Goal: Task Accomplishment & Management: Manage account settings

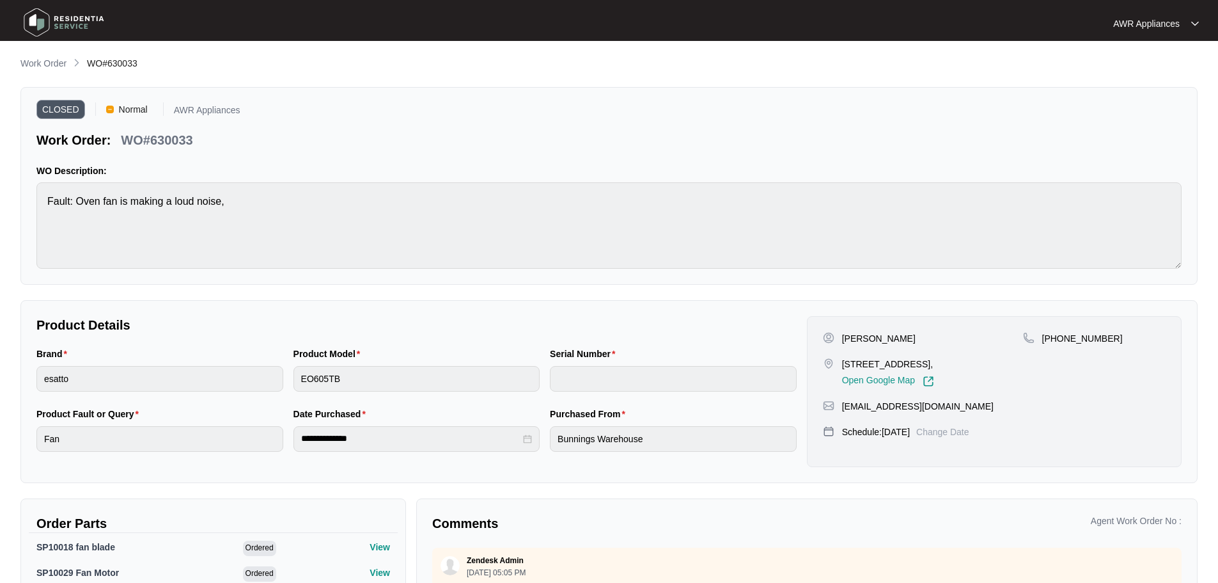
click at [35, 19] on img at bounding box center [64, 22] width 90 height 38
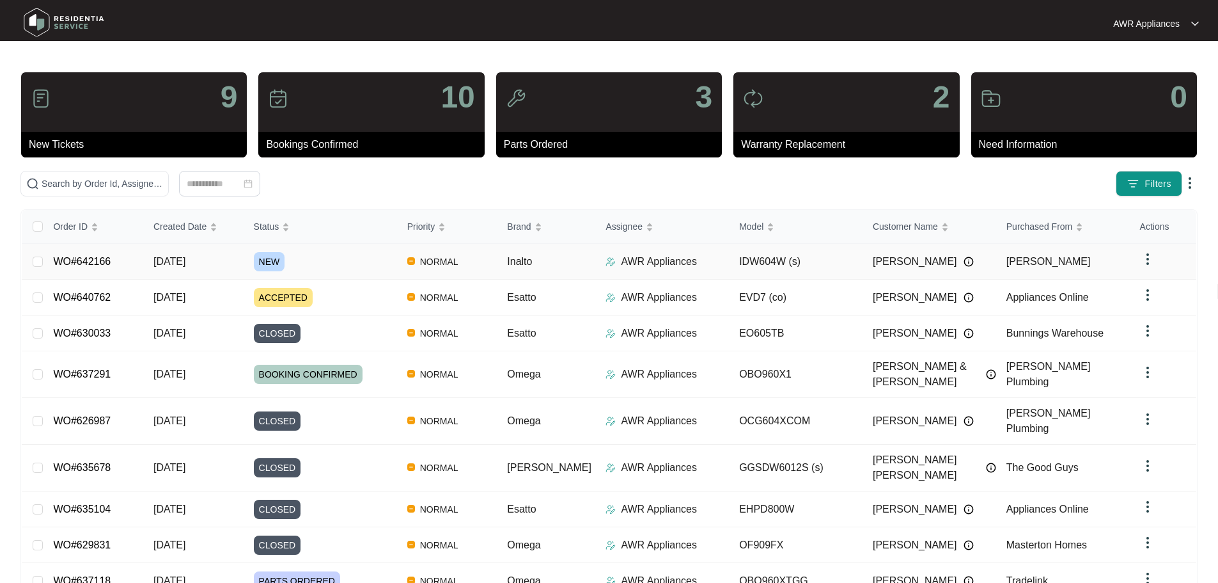
click at [185, 262] on span "[DATE]" at bounding box center [169, 261] width 32 height 11
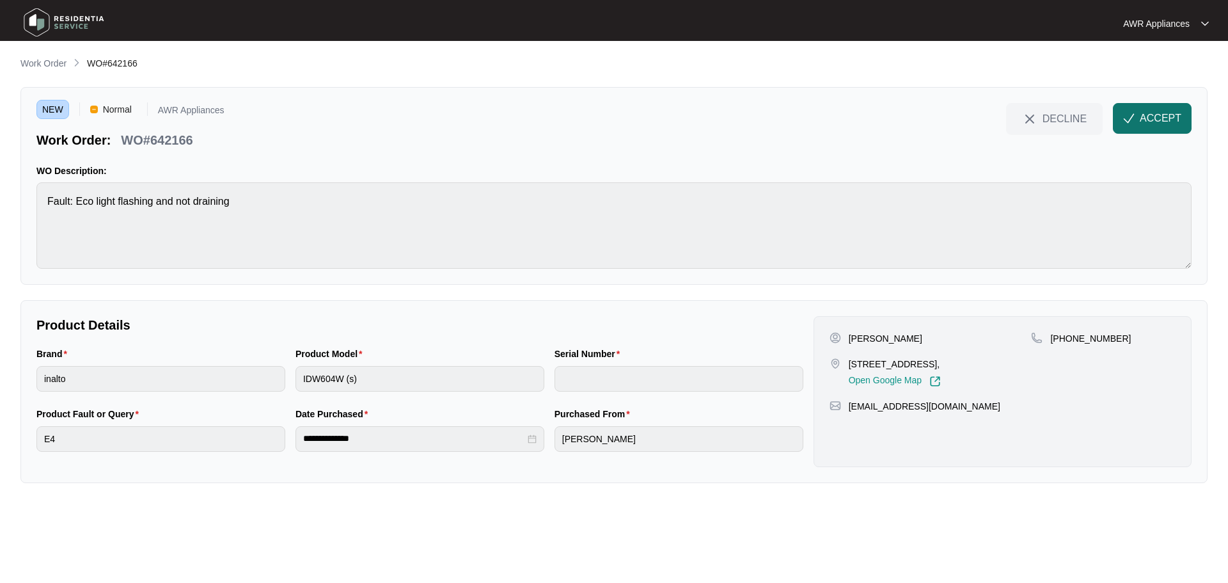
click at [1162, 118] on span "ACCEPT" at bounding box center [1160, 118] width 42 height 15
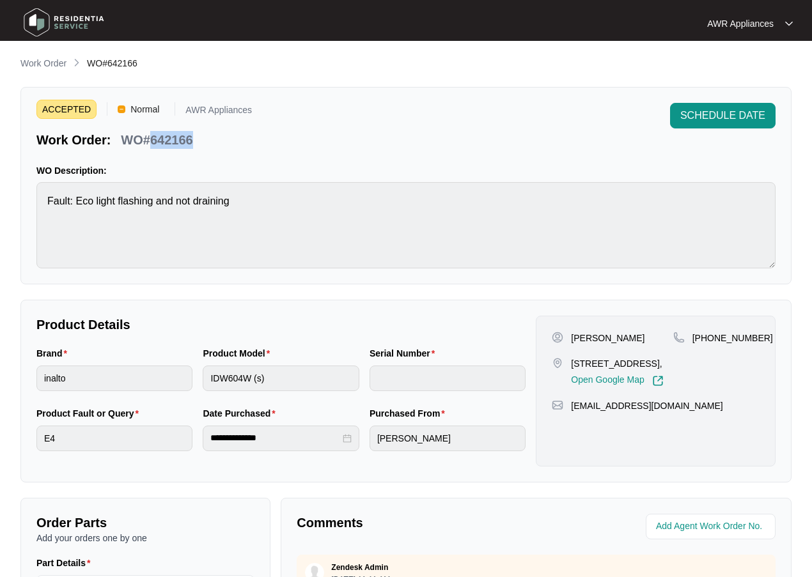
drag, startPoint x: 150, startPoint y: 139, endPoint x: 192, endPoint y: 137, distance: 42.9
click at [192, 137] on p "WO#642166" at bounding box center [157, 140] width 72 height 18
copy p "642166"
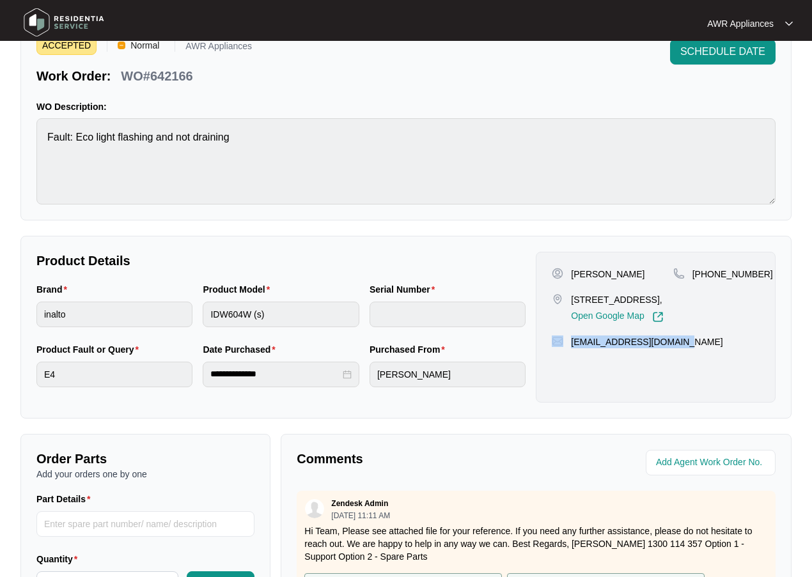
drag, startPoint x: 565, startPoint y: 366, endPoint x: 690, endPoint y: 361, distance: 124.8
click at [690, 348] on div "[EMAIL_ADDRESS][DOMAIN_NAME]" at bounding box center [656, 342] width 208 height 13
copy div "[EMAIL_ADDRESS][DOMAIN_NAME]"
drag, startPoint x: 709, startPoint y: 276, endPoint x: 756, endPoint y: 273, distance: 46.7
click at [756, 273] on div "[PHONE_NUMBER]" at bounding box center [716, 274] width 86 height 13
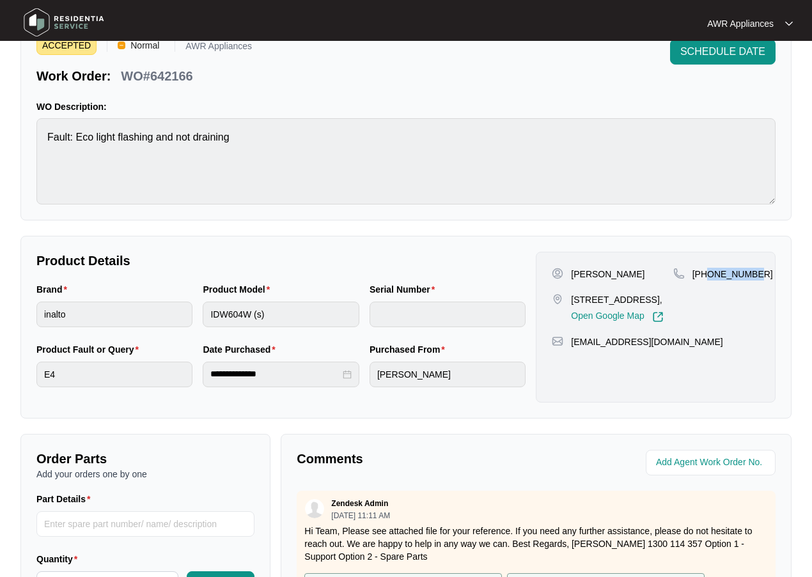
copy p "427982688"
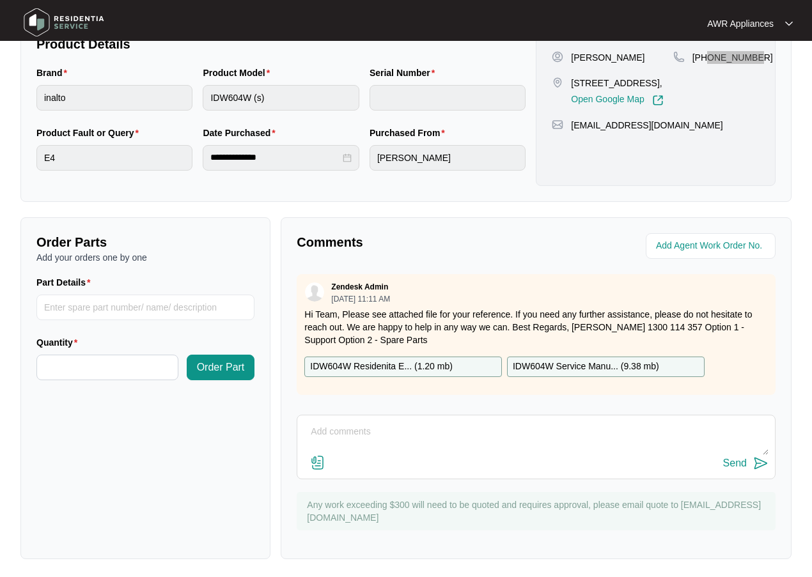
scroll to position [284, 0]
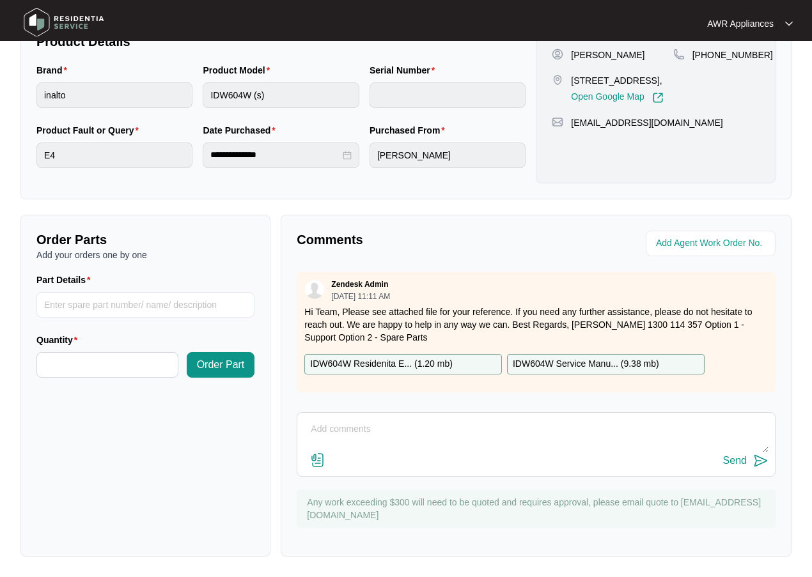
click at [385, 364] on p "IDW604W Residenita E... ( 1.20 mb )" at bounding box center [381, 364] width 143 height 14
click at [607, 365] on p "IDW604W Service Manu... ( 9.38 mb )" at bounding box center [586, 364] width 146 height 14
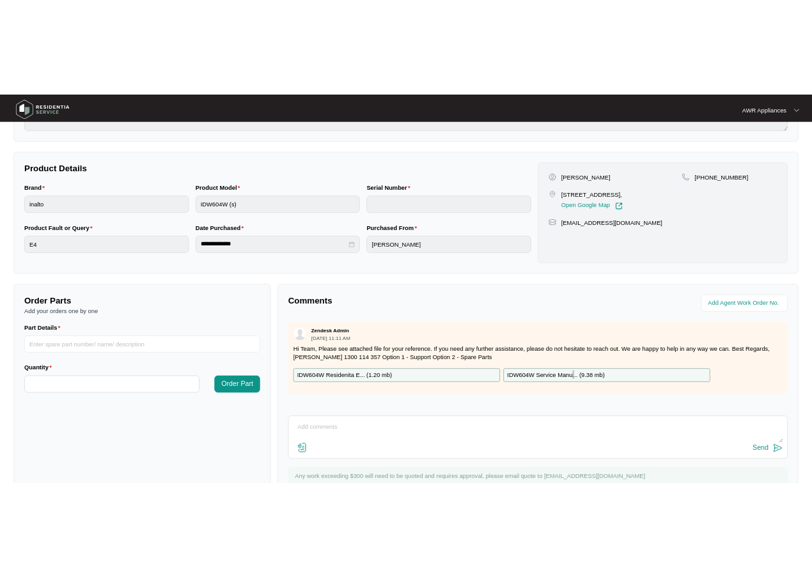
scroll to position [0, 0]
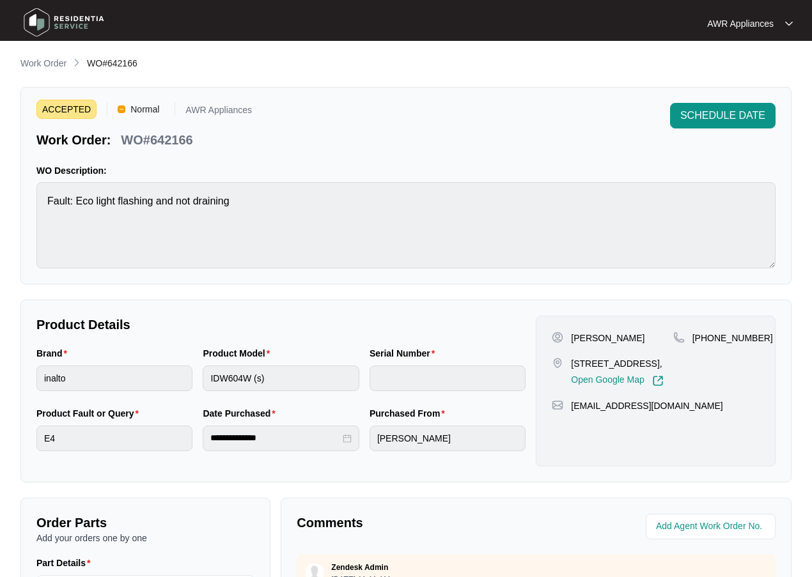
click at [35, 18] on img at bounding box center [64, 22] width 90 height 38
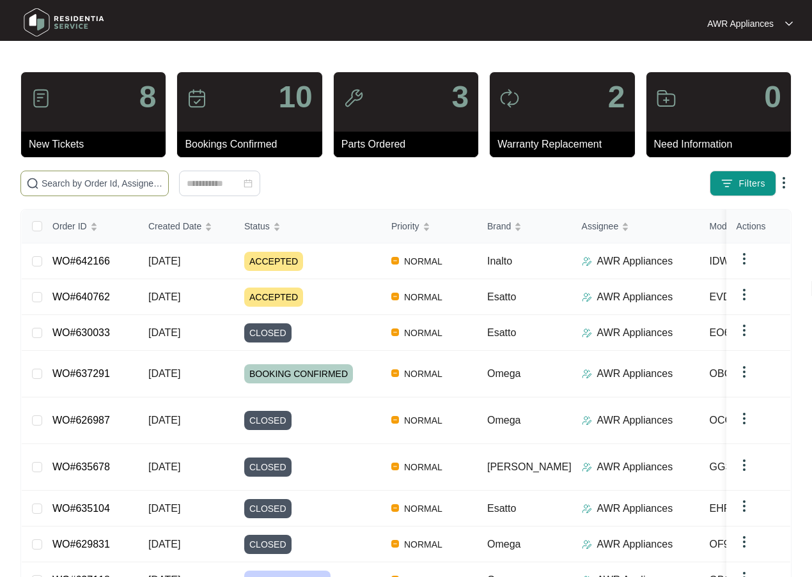
click at [73, 185] on input "text" at bounding box center [102, 183] width 121 height 14
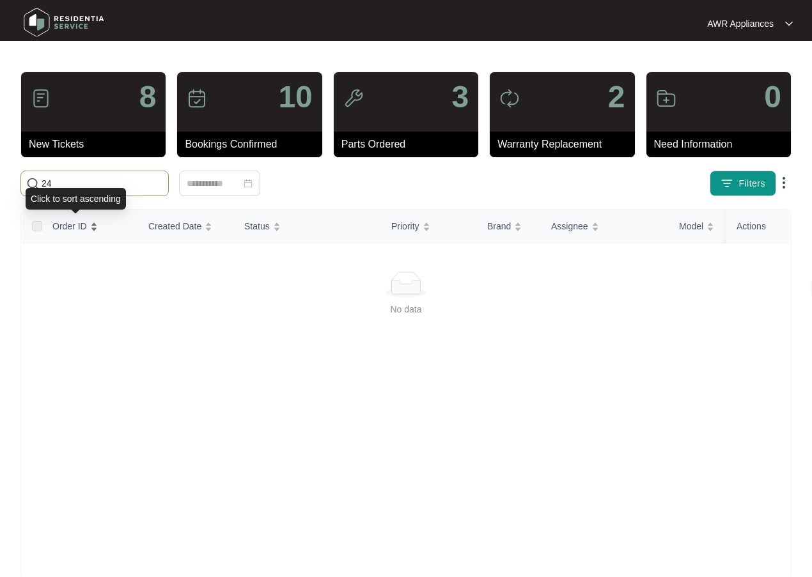
type input "2"
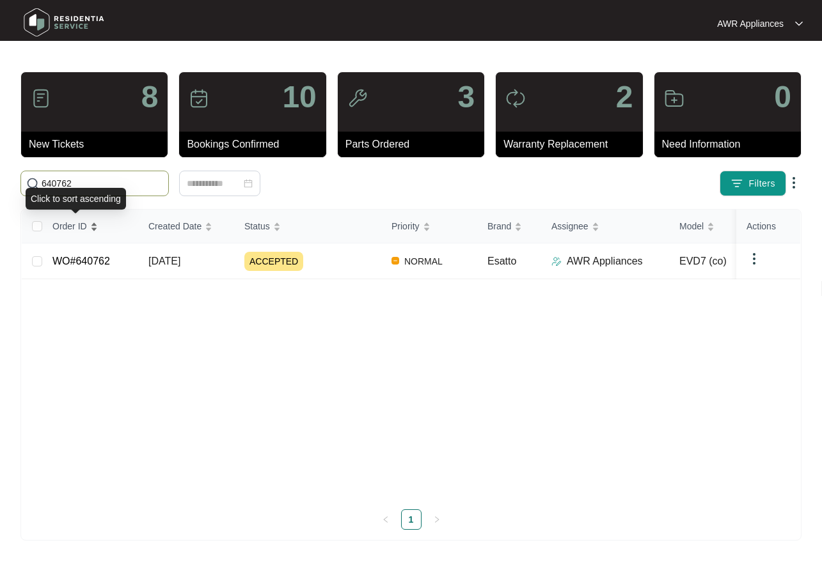
type input "640762"
click at [165, 265] on span "[DATE]" at bounding box center [164, 261] width 32 height 11
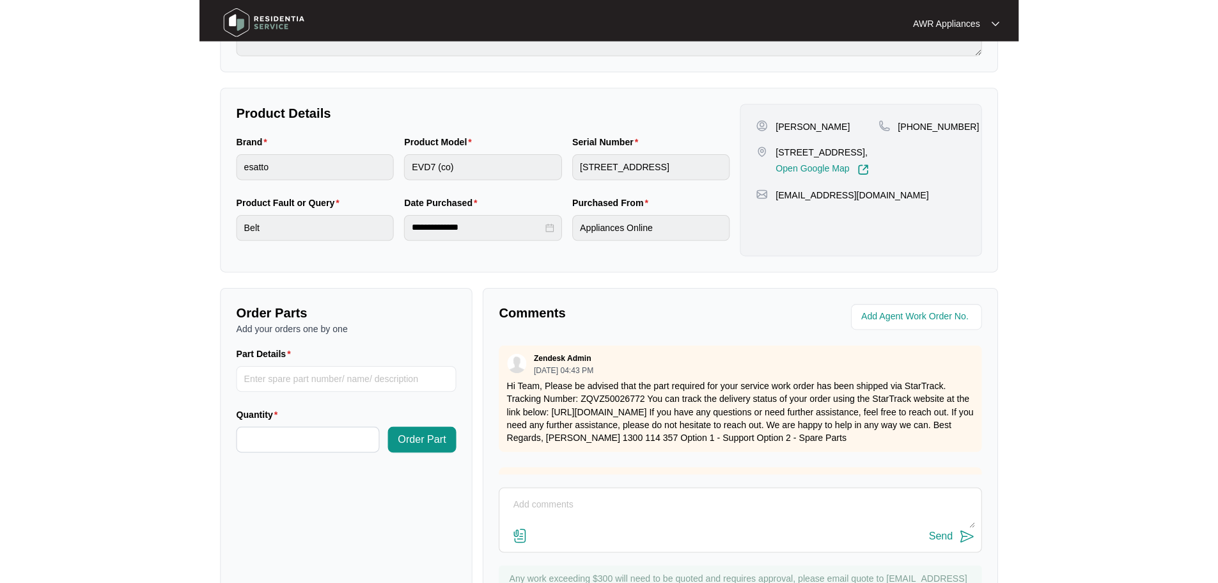
scroll to position [256, 0]
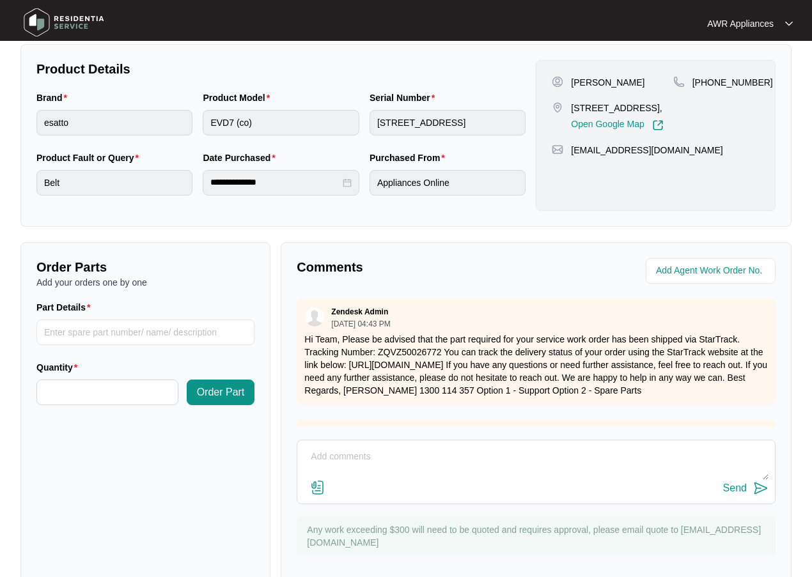
click at [329, 442] on div "Send" at bounding box center [536, 472] width 479 height 65
click at [332, 454] on textarea at bounding box center [536, 463] width 465 height 33
drag, startPoint x: 304, startPoint y: 456, endPoint x: 591, endPoint y: 451, distance: 287.8
click at [591, 451] on textarea "Part received, message left for customer to schedule a booking." at bounding box center [536, 463] width 465 height 33
type textarea "Part received, message left for customer to schedule a booking."
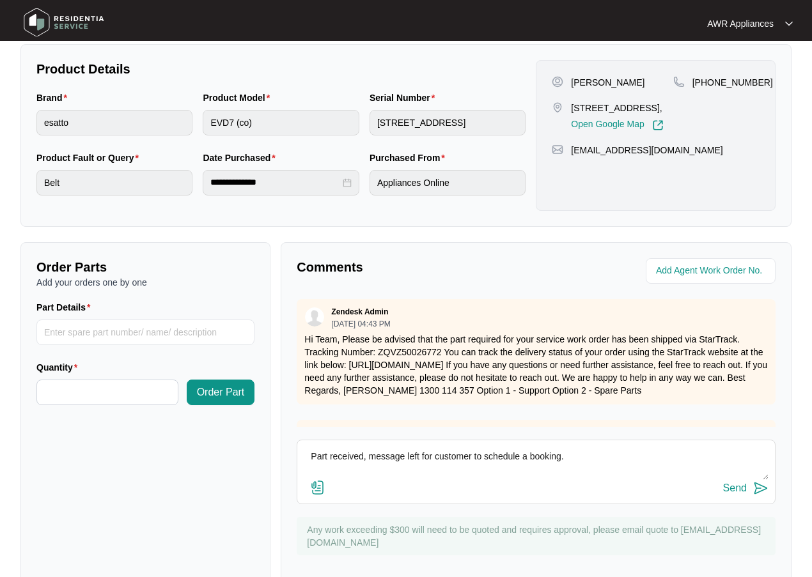
click at [742, 491] on div "Send" at bounding box center [735, 489] width 24 height 12
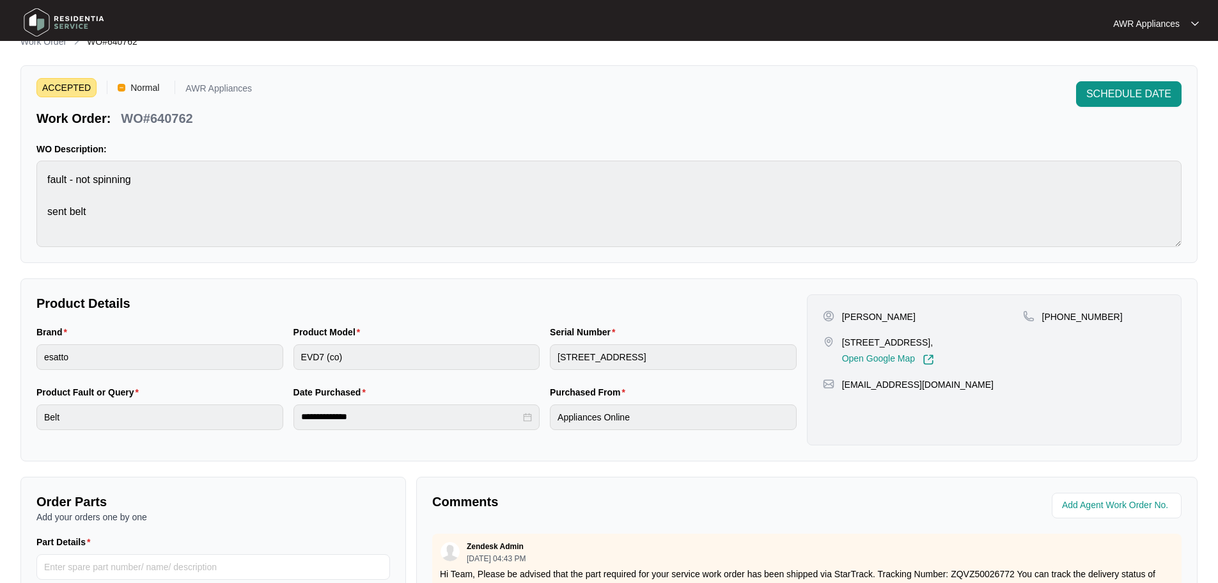
scroll to position [0, 0]
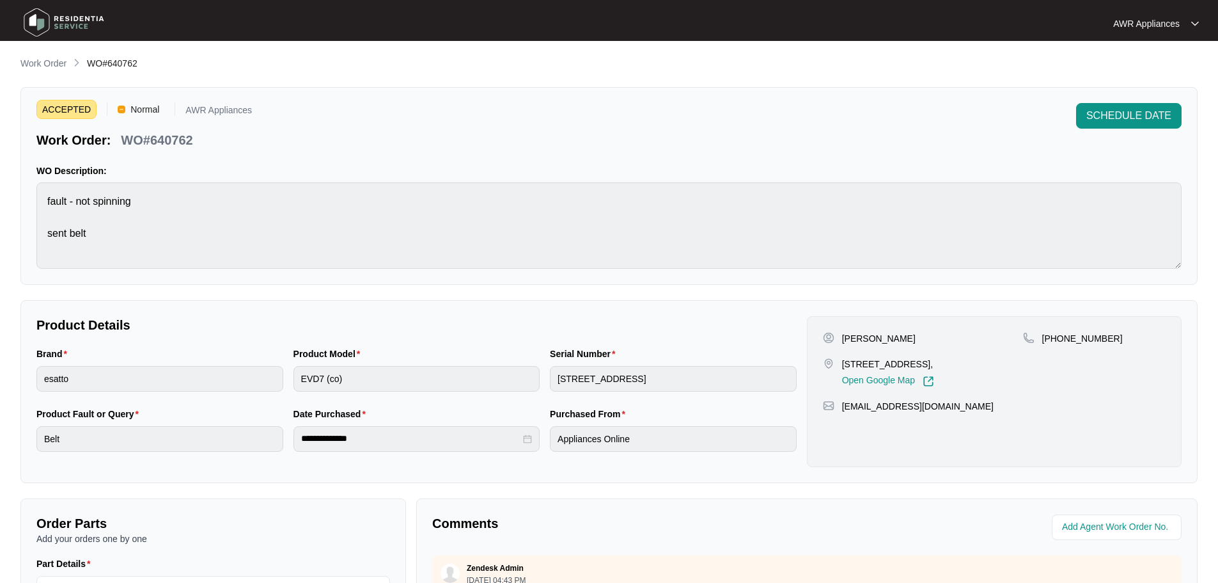
click at [38, 25] on img at bounding box center [64, 22] width 90 height 38
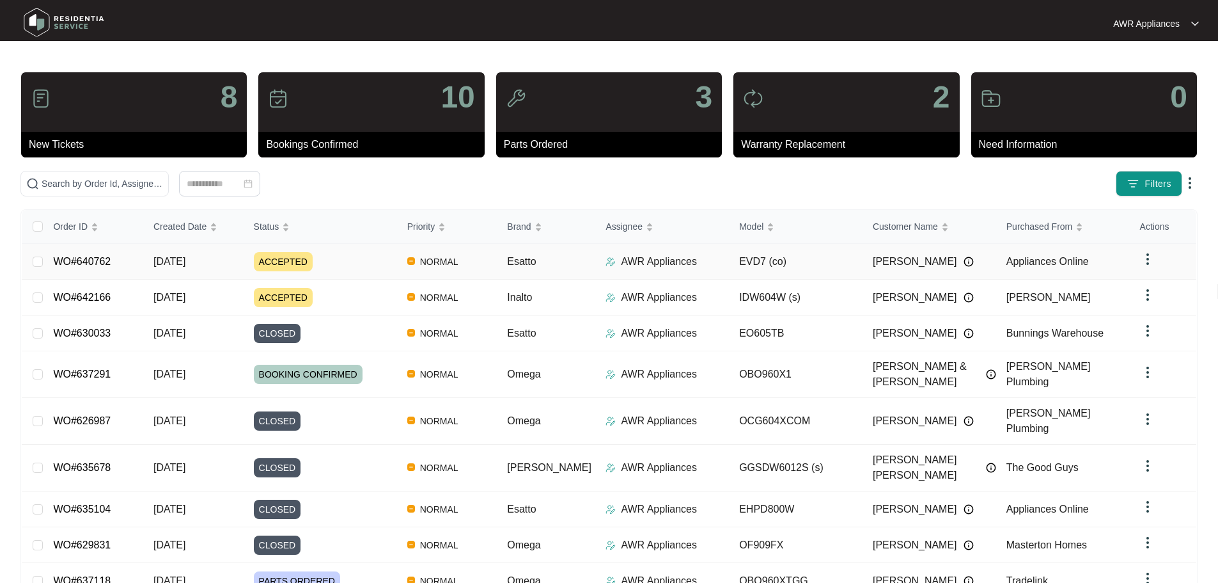
click at [185, 262] on span "[DATE]" at bounding box center [169, 261] width 32 height 11
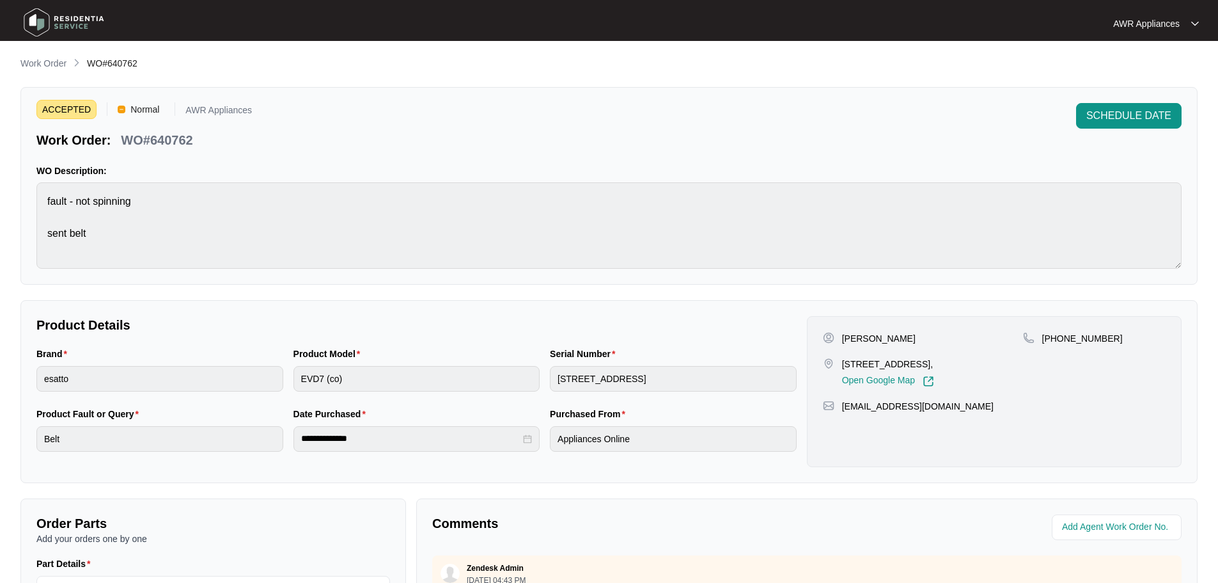
click at [33, 16] on img at bounding box center [64, 22] width 90 height 38
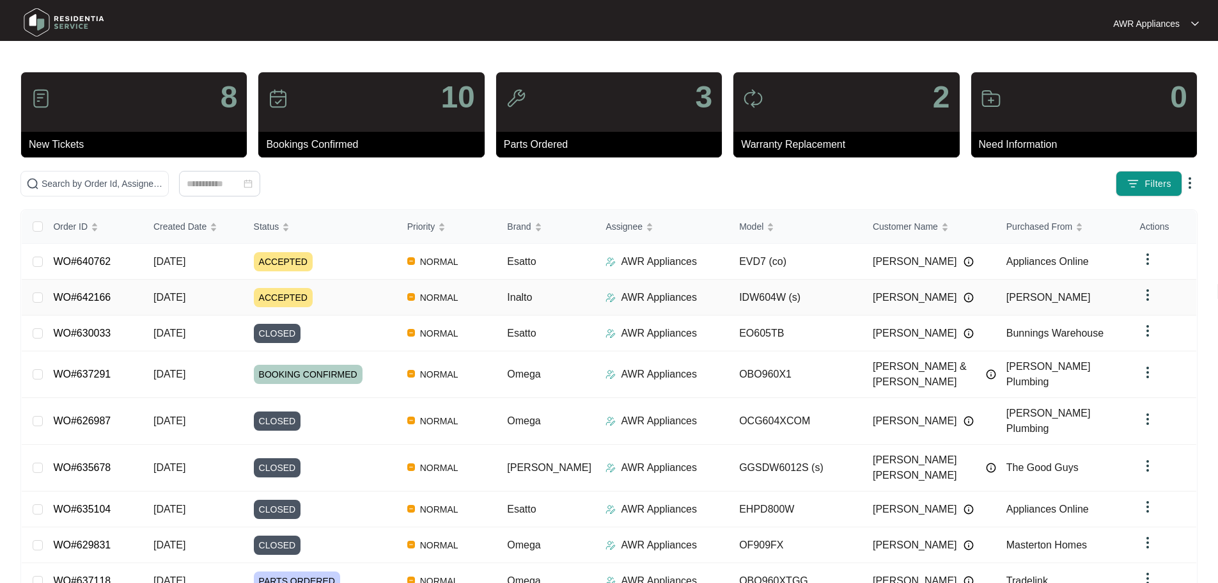
click at [185, 294] on span "[DATE]" at bounding box center [169, 297] width 32 height 11
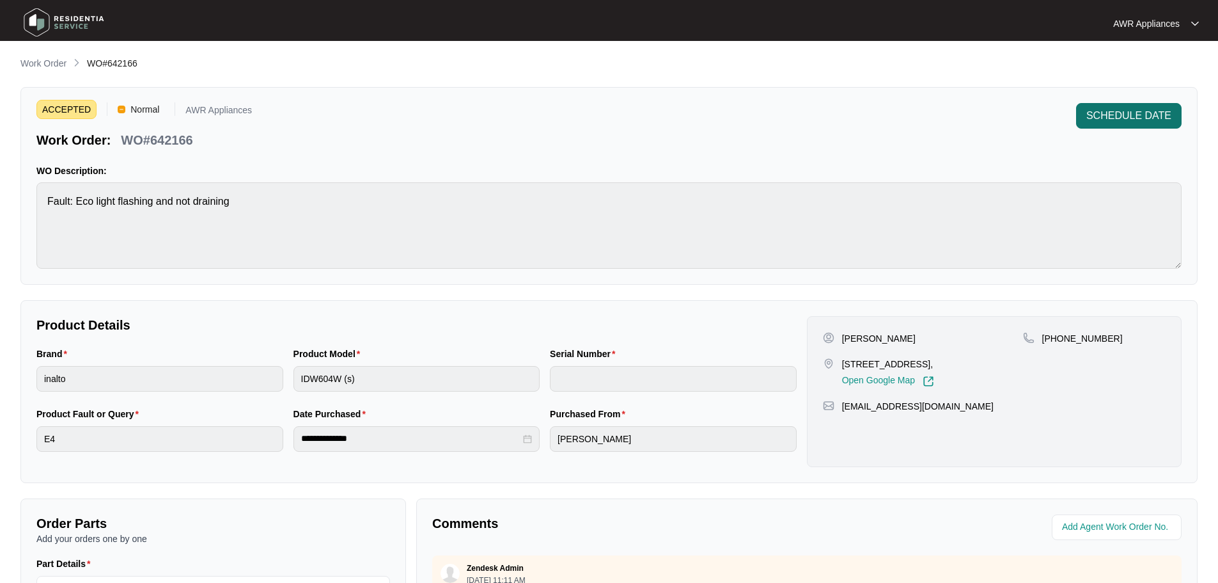
click at [1124, 107] on button "SCHEDULE DATE" at bounding box center [1129, 116] width 106 height 26
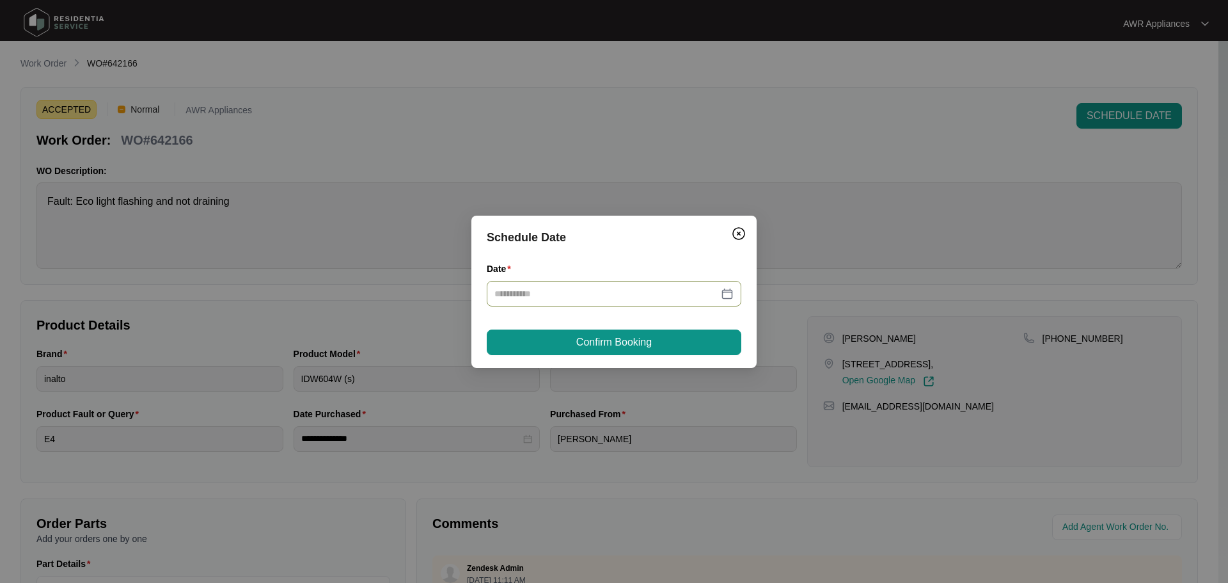
click at [606, 288] on input "Date" at bounding box center [606, 293] width 224 height 14
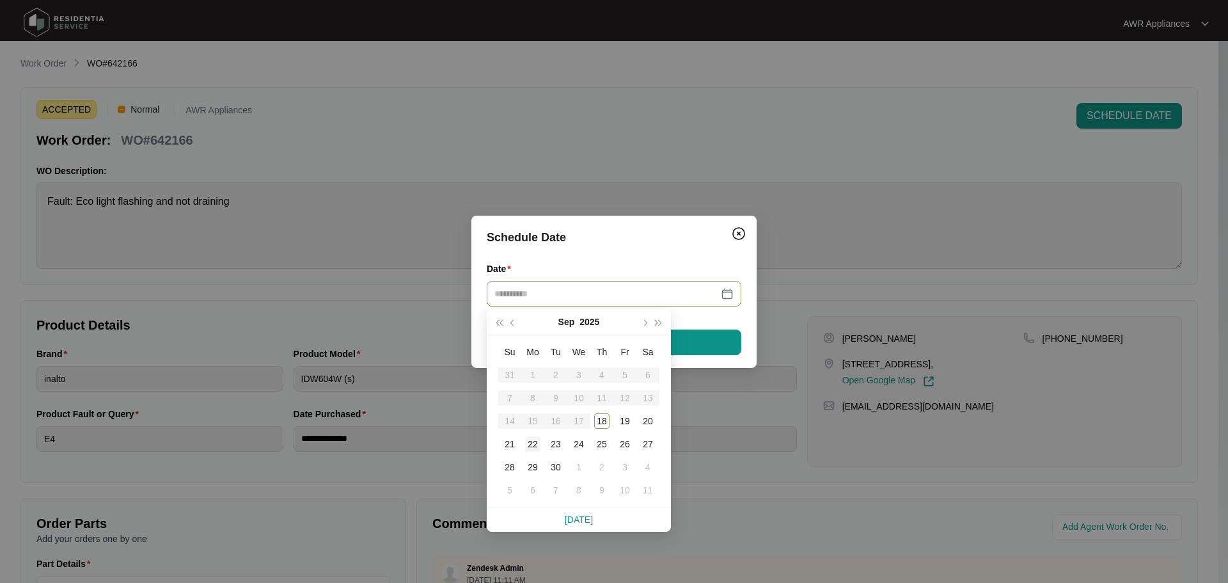
click at [531, 445] on div "22" at bounding box center [532, 443] width 15 height 15
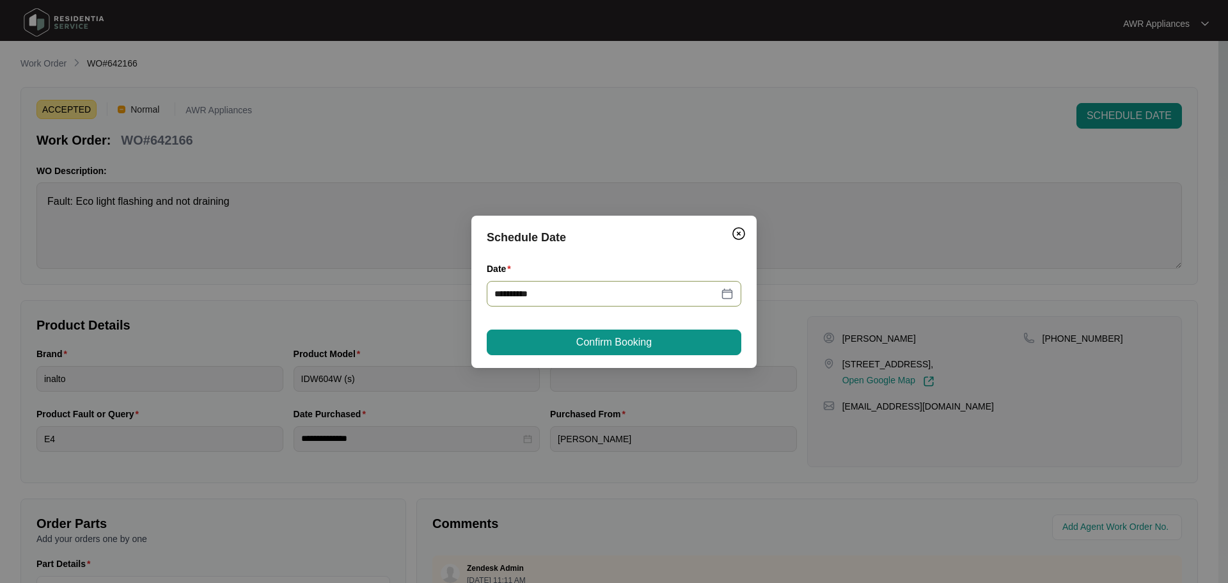
type input "**********"
click at [611, 341] on span "Confirm Booking" at bounding box center [613, 341] width 75 height 15
